Goal: Task Accomplishment & Management: Complete application form

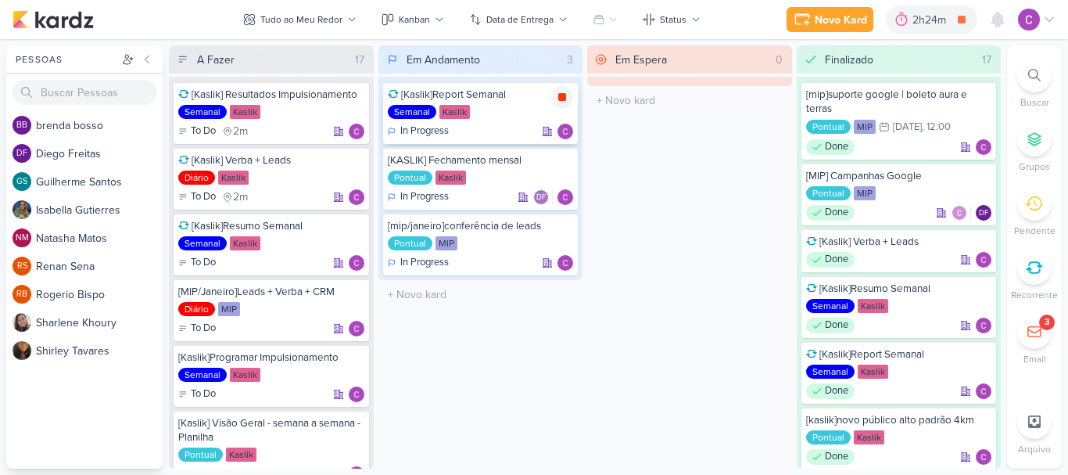
click at [562, 99] on icon at bounding box center [562, 97] width 8 height 8
drag, startPoint x: 752, startPoint y: 253, endPoint x: 765, endPoint y: 245, distance: 15.8
click at [690, 285] on div "Em Espera 0 O título do kard deve ter menos que 100 caracteres" at bounding box center [689, 256] width 205 height 423
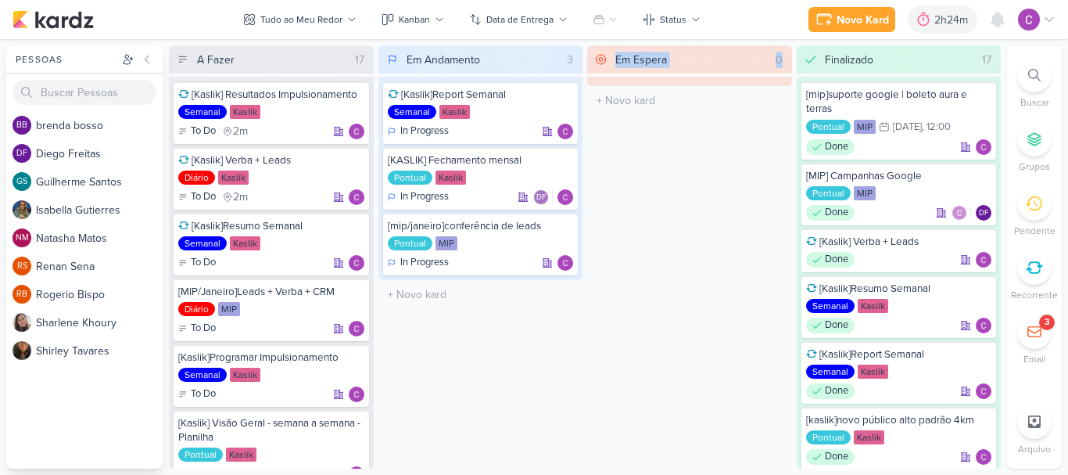
drag, startPoint x: 690, startPoint y: 285, endPoint x: 584, endPoint y: 356, distance: 127.5
drag, startPoint x: 584, startPoint y: 356, endPoint x: 507, endPoint y: 373, distance: 78.5
click at [507, 373] on div "Em Andamento 3 [Kaslik]Report Semanal Semanal Kaslik In Progress" at bounding box center [480, 256] width 205 height 423
click at [497, 377] on div "Em Andamento 3 [Kaslik]Report Semanal Semanal Kaslik In Progress" at bounding box center [480, 256] width 205 height 423
drag, startPoint x: 687, startPoint y: 348, endPoint x: 360, endPoint y: 166, distance: 373.5
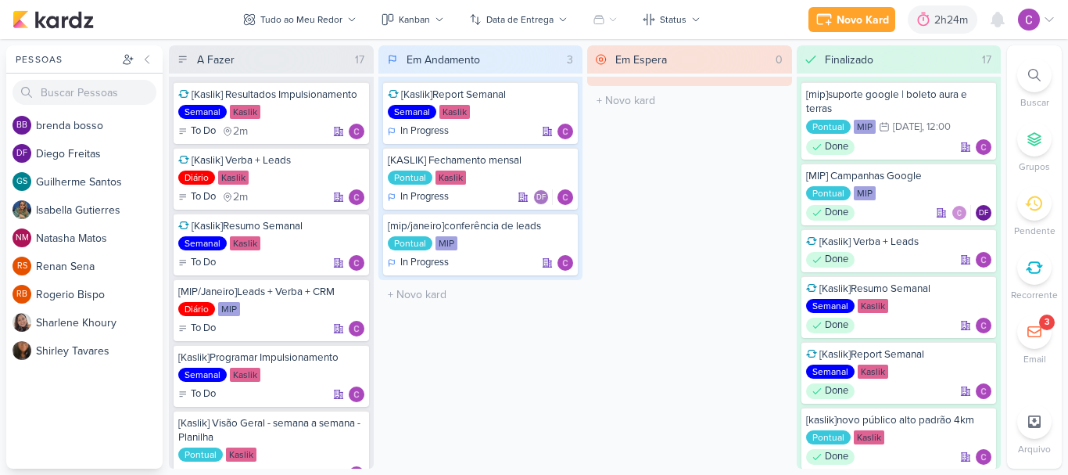
drag, startPoint x: 360, startPoint y: 166, endPoint x: 622, endPoint y: 299, distance: 293.7
drag, startPoint x: 622, startPoint y: 299, endPoint x: 576, endPoint y: 378, distance: 91.5
click at [576, 378] on div "Em Andamento 3 [Kaslik]Report Semanal Semanal Kaslik In Progress" at bounding box center [480, 256] width 205 height 423
click at [644, 360] on div "Em Espera 0 O título do kard deve ter menos que 100 caracteres" at bounding box center [689, 256] width 205 height 423
click at [856, 15] on div "Novo Kard" at bounding box center [863, 20] width 52 height 16
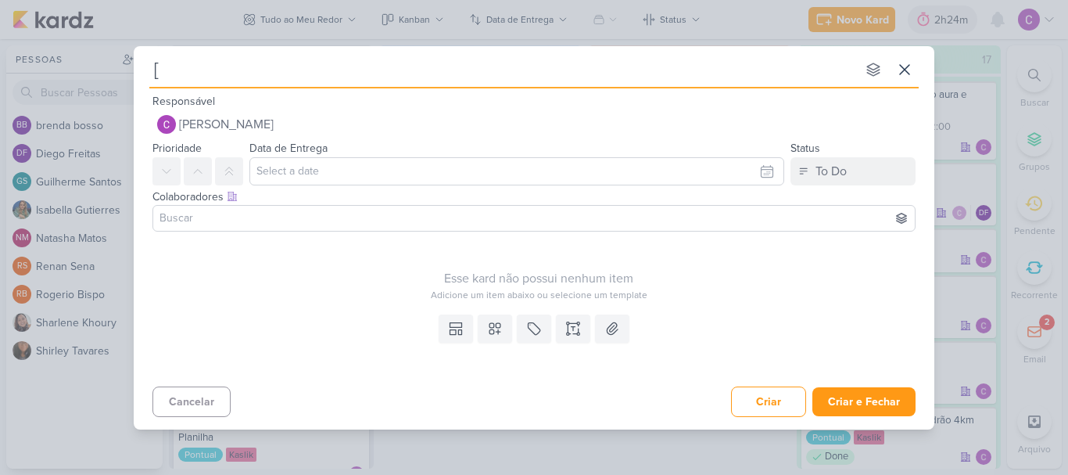
type input "[m"
type input "[mip"
type input "[mip/"
type input "[mip/janeiro"
type input "[mip/janeiro]"
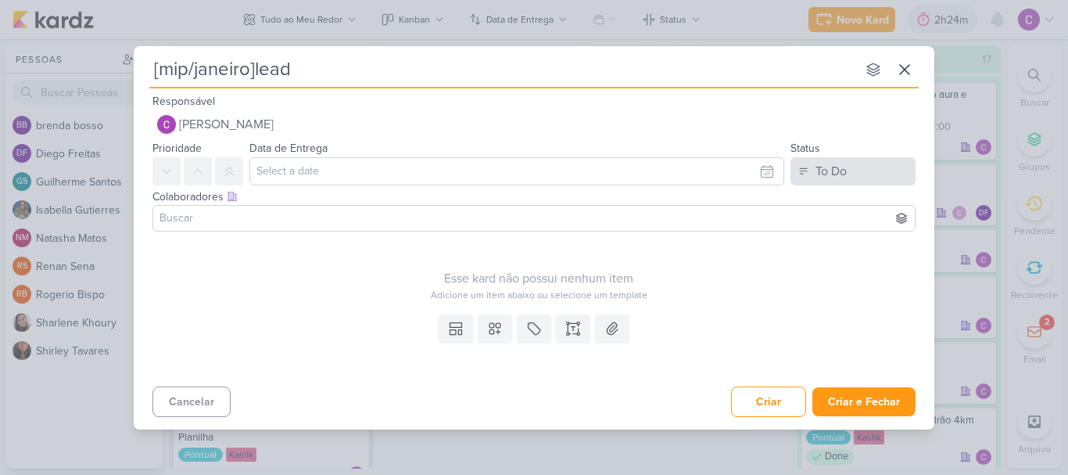
type input "[mip/janeiro]lead"
type input "[mip/janeiro]lead ads"
click at [871, 176] on button "To Do" at bounding box center [853, 171] width 125 height 28
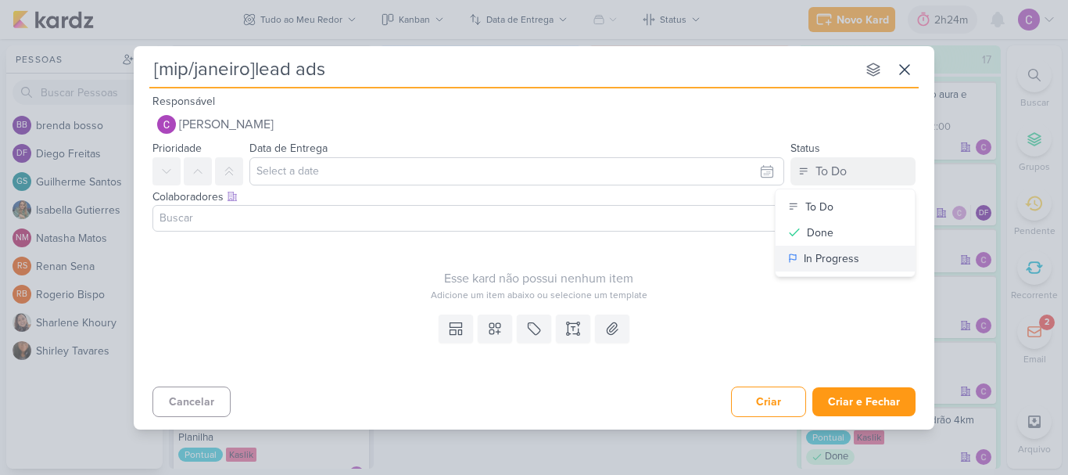
click at [823, 253] on div "In Progress" at bounding box center [832, 258] width 56 height 16
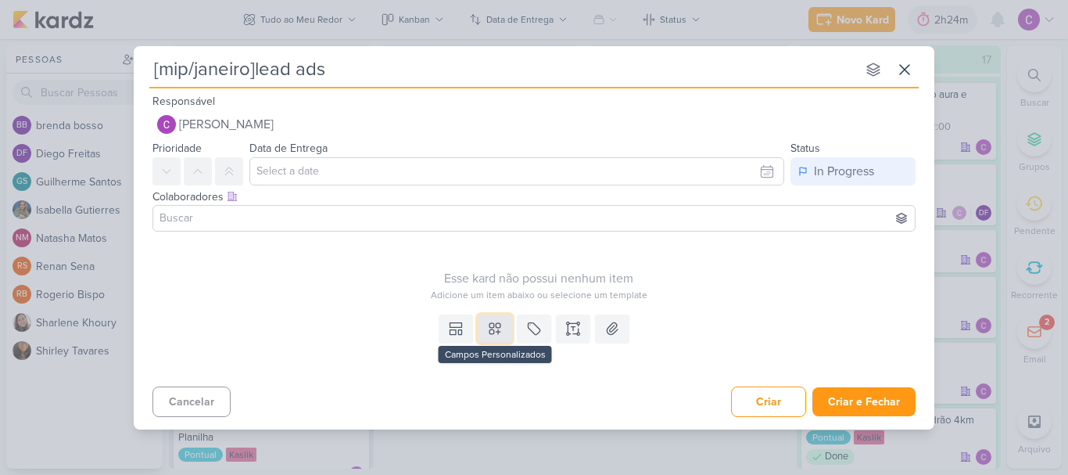
click at [493, 333] on icon at bounding box center [494, 328] width 11 height 11
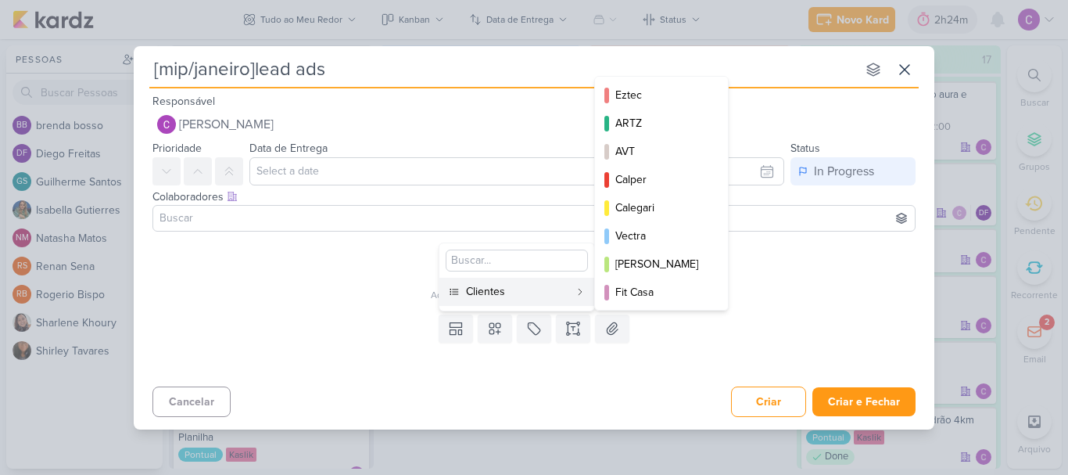
click at [518, 281] on button "Clientes" at bounding box center [516, 292] width 155 height 28
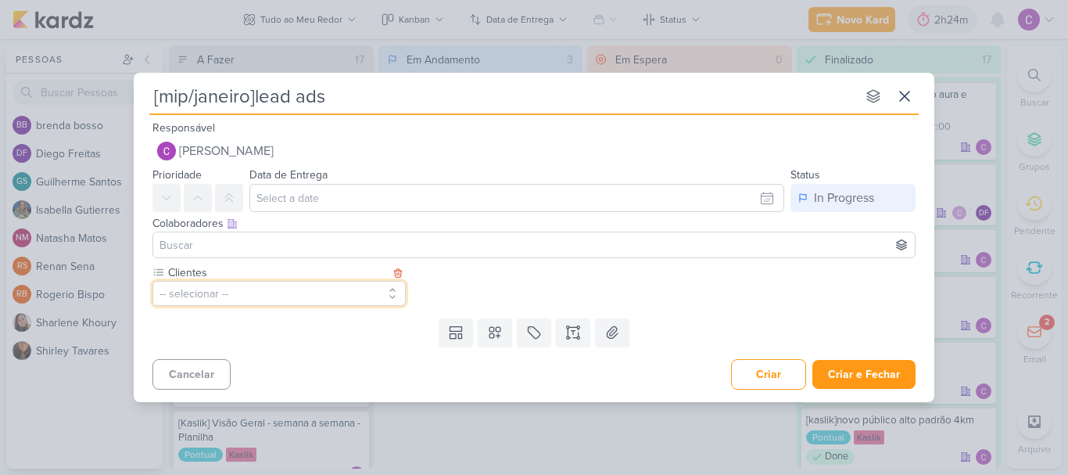
click at [342, 296] on button "-- selecionar --" at bounding box center [278, 293] width 253 height 25
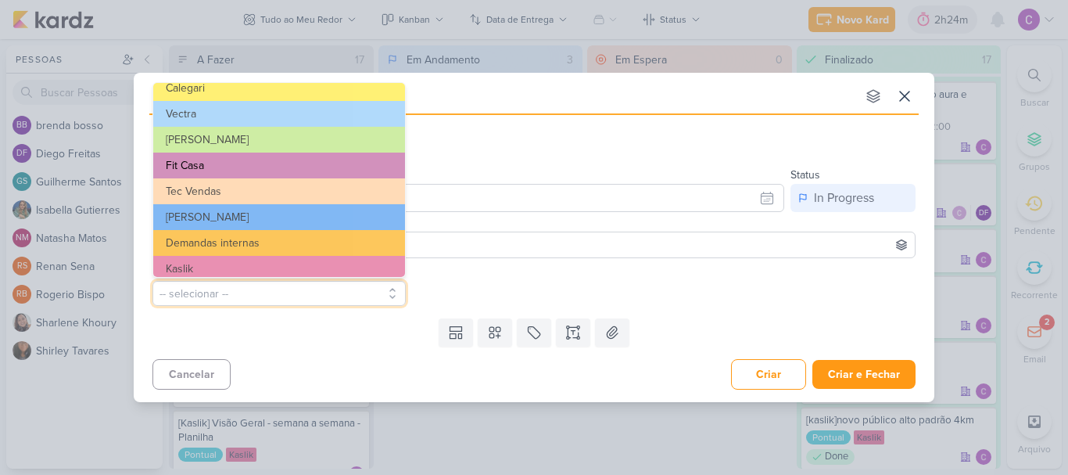
scroll to position [254, 0]
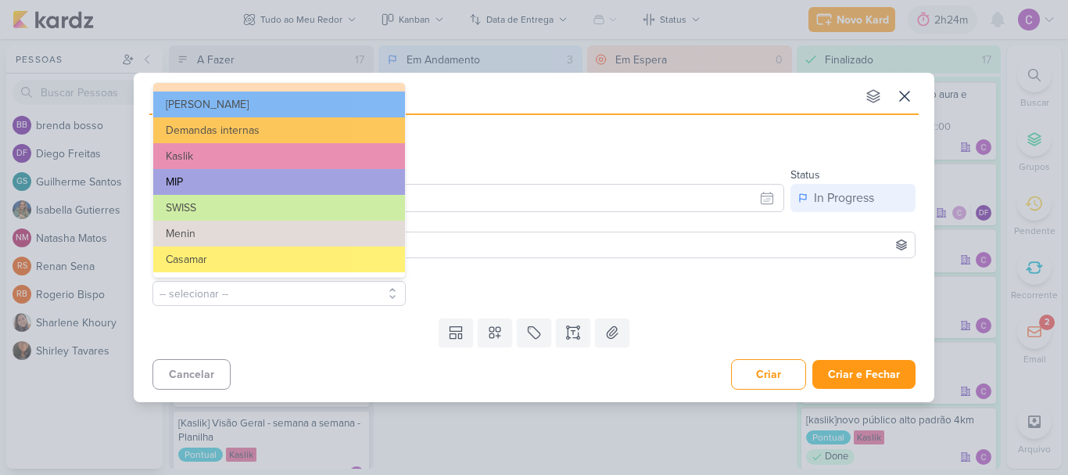
click at [213, 171] on button "MIP" at bounding box center [279, 182] width 252 height 26
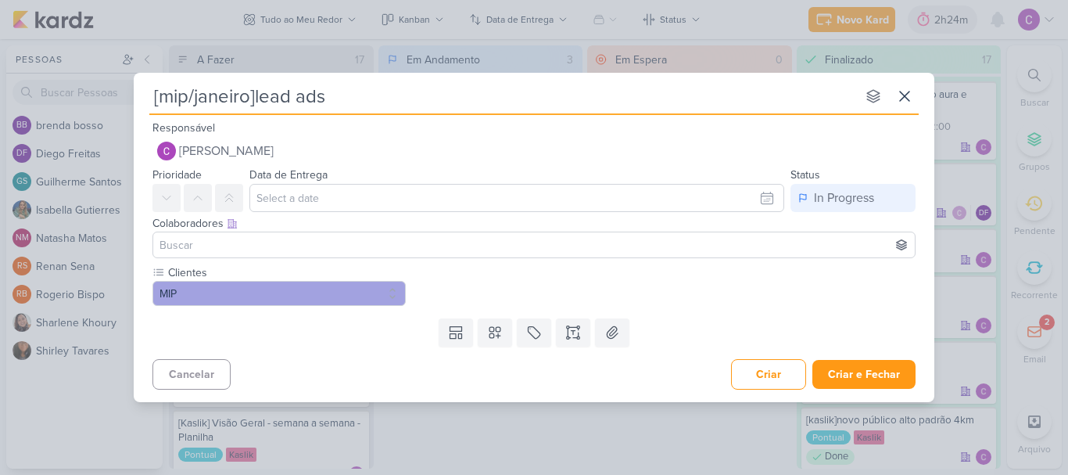
click at [515, 332] on div "Templates Campos Personalizados Clientes Eztec ARTZ AVT Calper MIP" at bounding box center [534, 332] width 801 height 41
click at [536, 331] on icon at bounding box center [534, 332] width 16 height 16
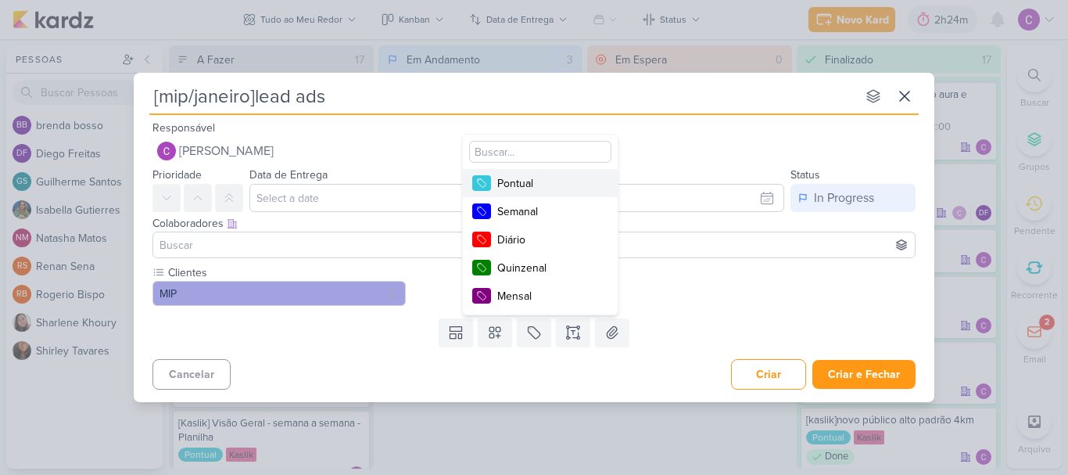
click at [522, 181] on div "Pontual" at bounding box center [548, 183] width 102 height 16
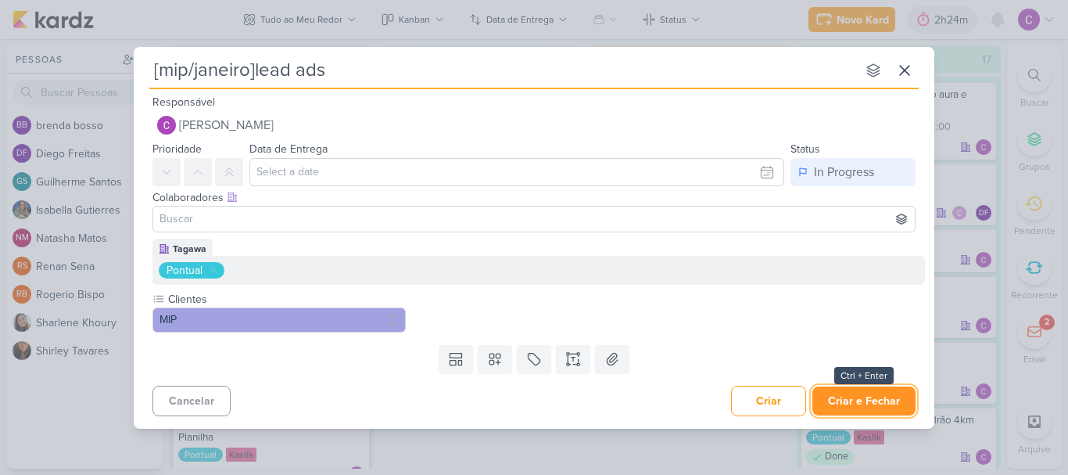
click at [859, 401] on button "Criar e Fechar" at bounding box center [863, 400] width 103 height 29
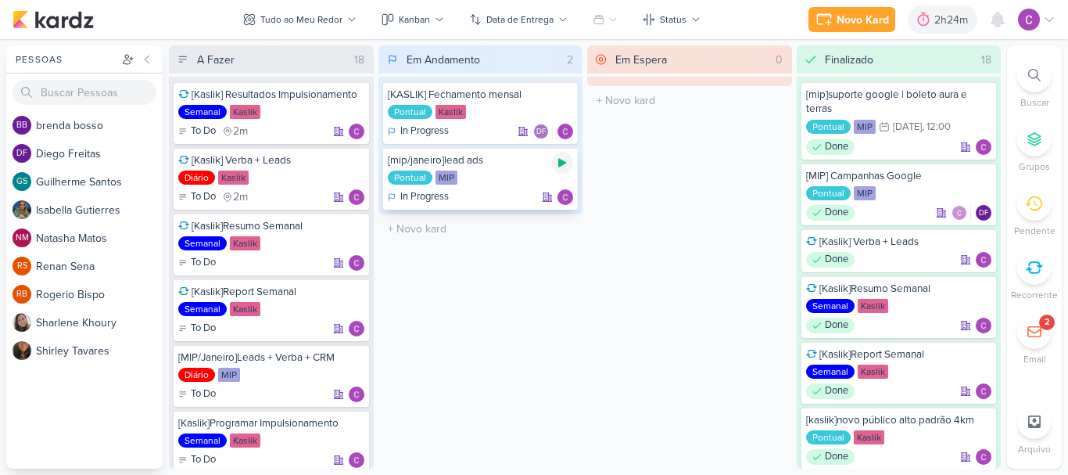
click at [562, 165] on icon at bounding box center [562, 163] width 8 height 9
